Goal: Task Accomplishment & Management: Use online tool/utility

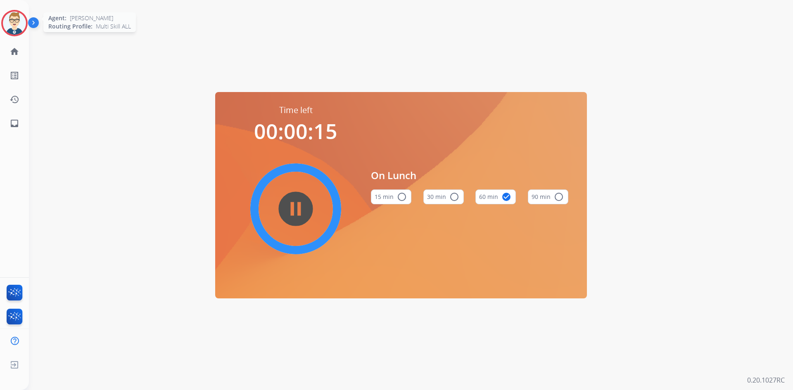
click at [12, 22] on img at bounding box center [14, 23] width 23 height 23
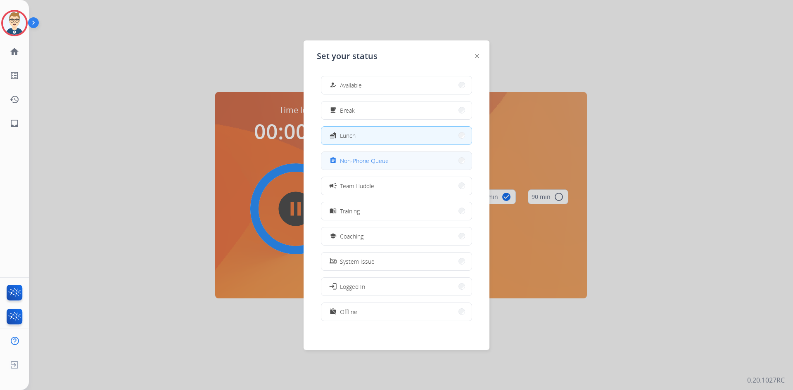
click at [366, 162] on span "Non-Phone Queue" at bounding box center [364, 161] width 49 height 9
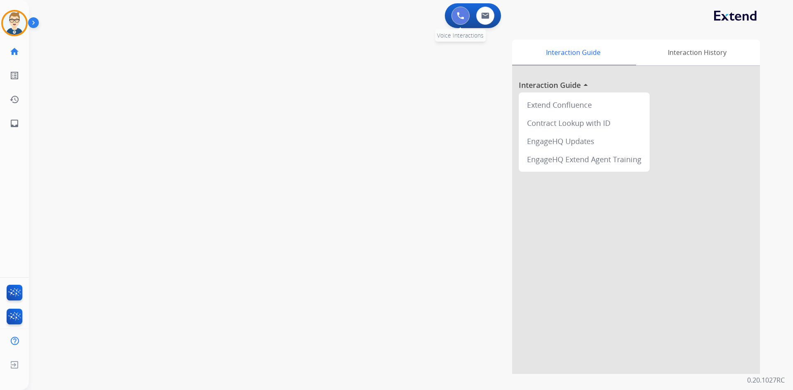
click at [459, 18] on img at bounding box center [460, 15] width 7 height 7
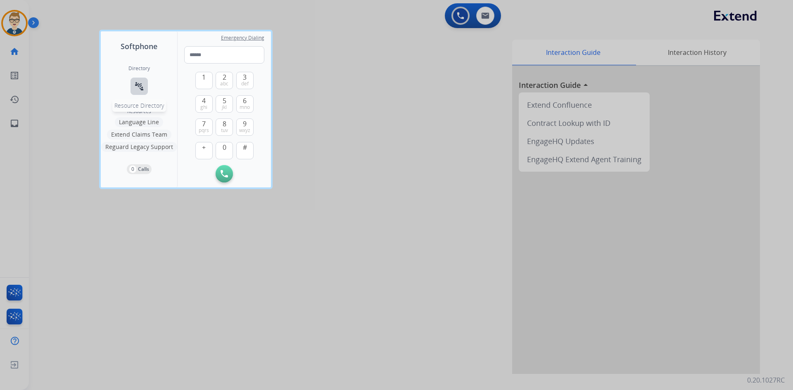
click at [133, 84] on button "connect_without_contact Resource Directory" at bounding box center [139, 86] width 17 height 17
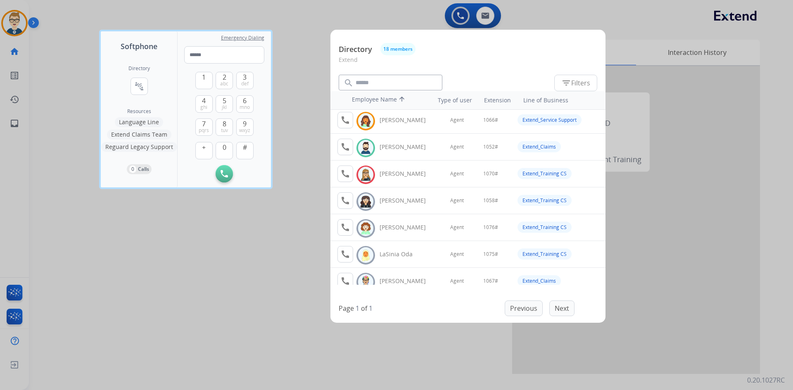
scroll to position [124, 0]
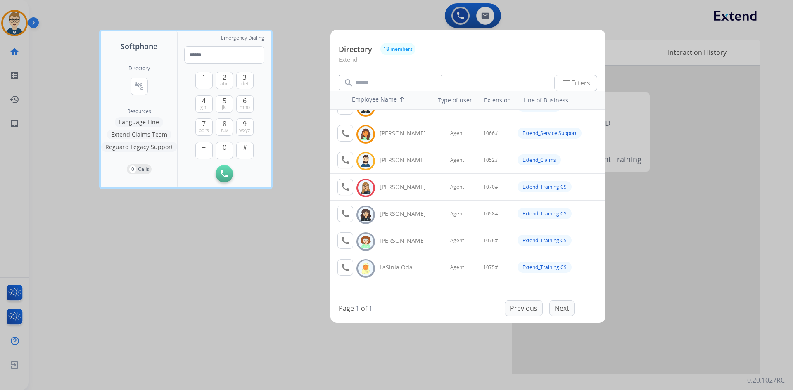
click at [133, 255] on div at bounding box center [396, 195] width 793 height 390
